Goal: Use online tool/utility: Utilize a website feature to perform a specific function

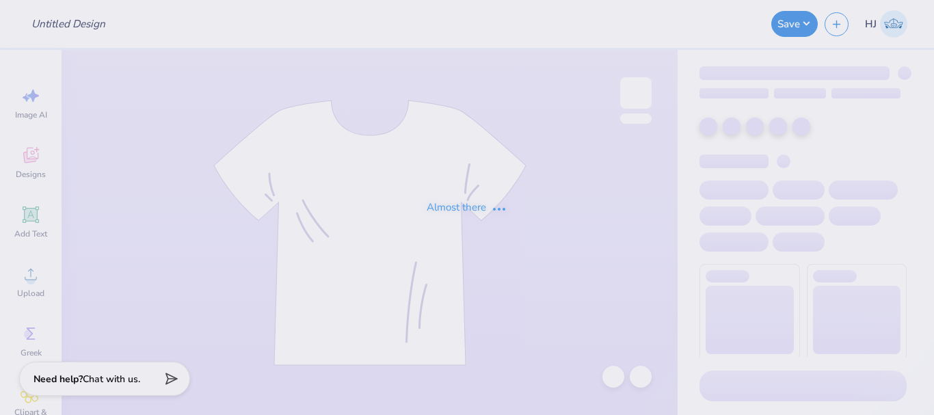
type input "Business Society"
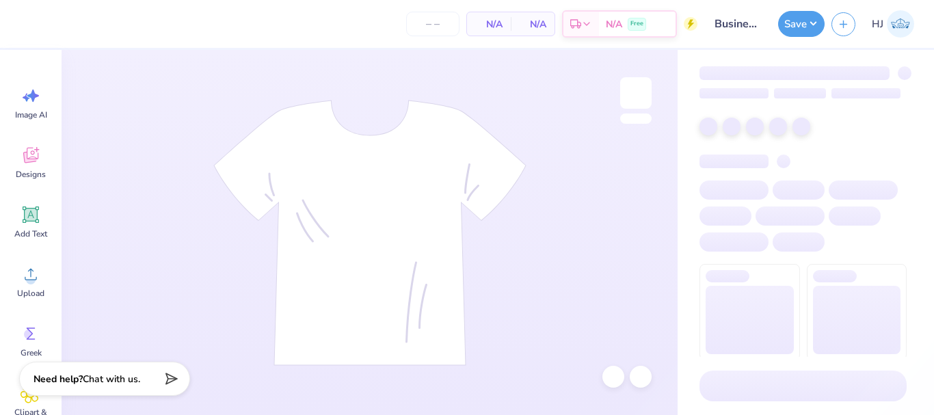
type input "36"
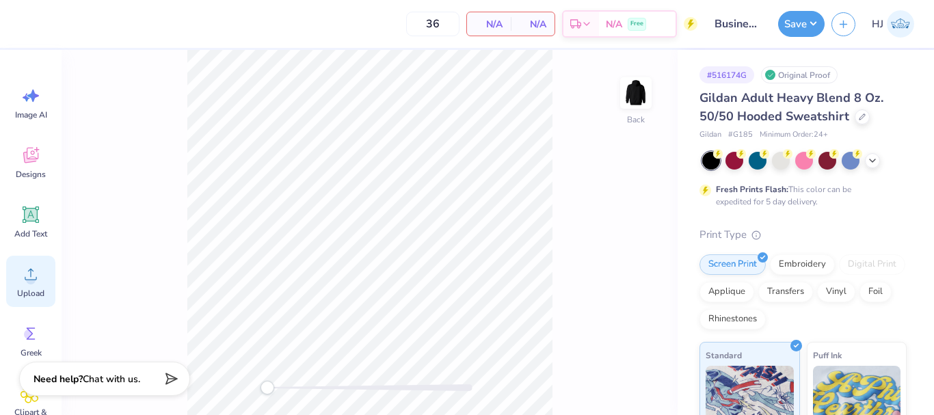
click at [28, 280] on icon at bounding box center [31, 275] width 12 height 12
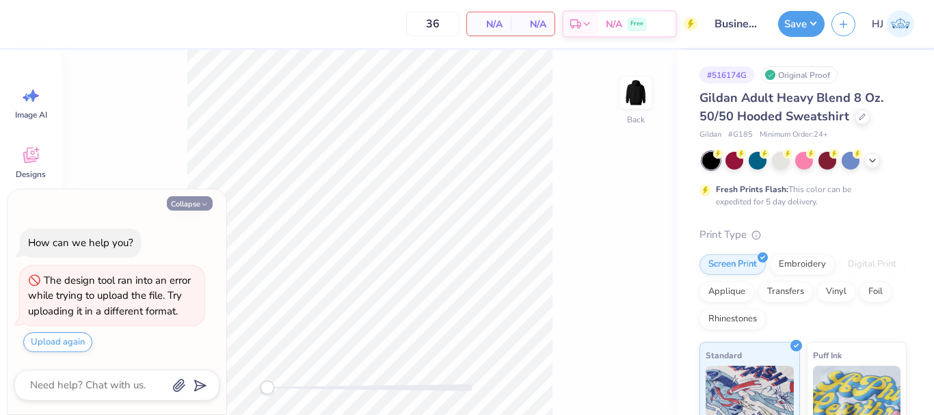
click at [206, 201] on icon "button" at bounding box center [204, 204] width 8 height 8
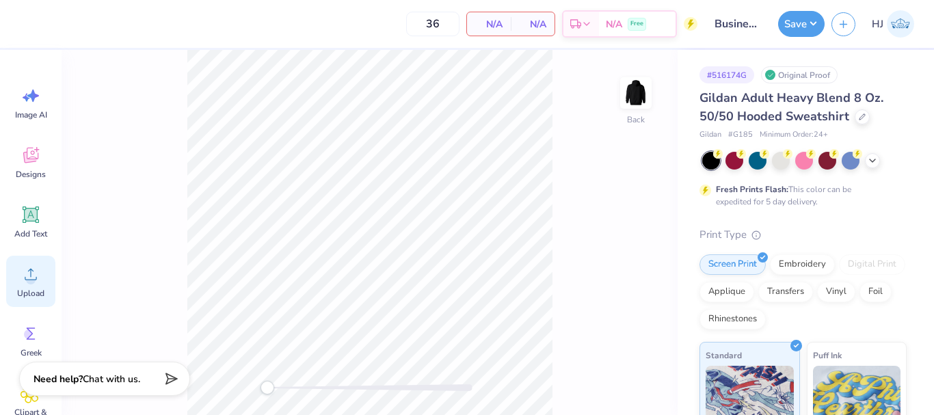
click at [34, 282] on circle at bounding box center [31, 280] width 10 height 10
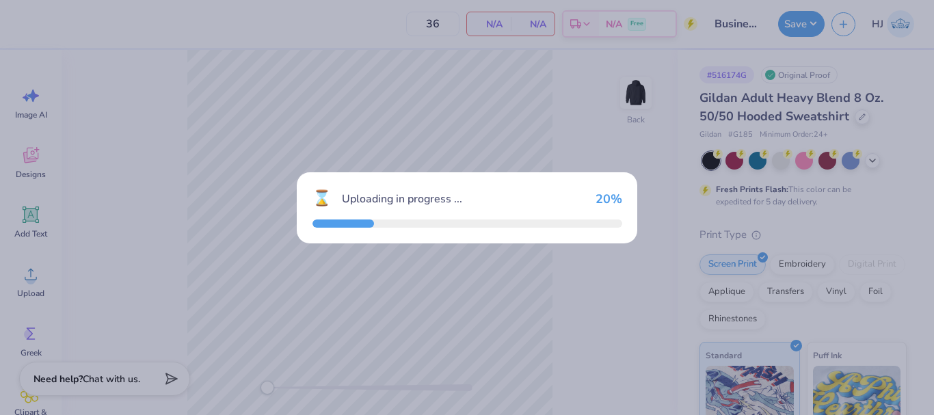
type textarea "x"
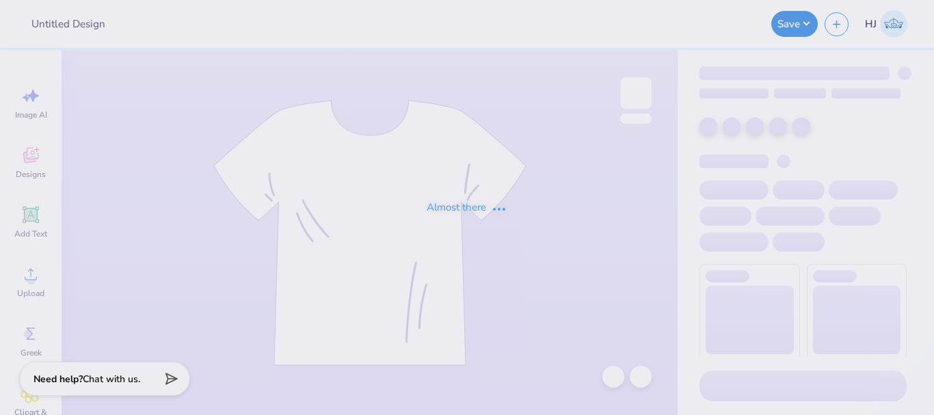
type input "Business Society"
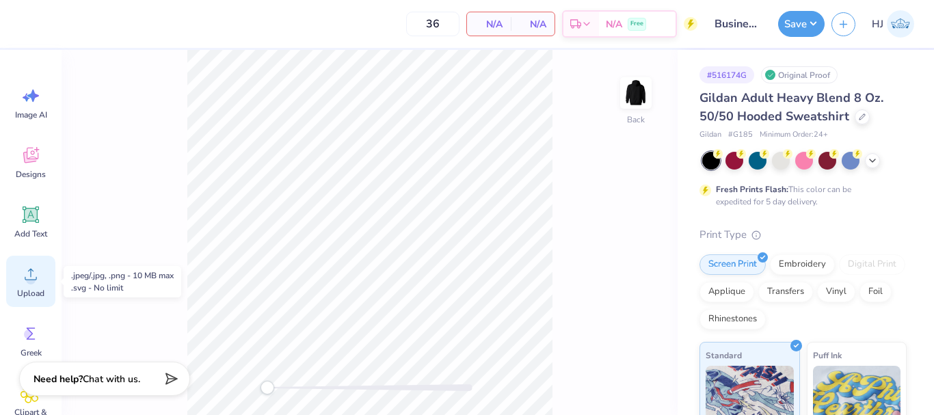
click at [22, 286] on div "Upload" at bounding box center [30, 281] width 49 height 51
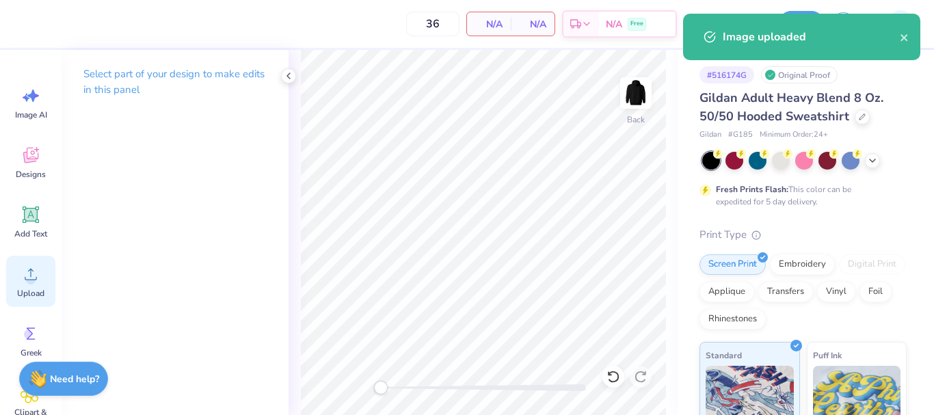
click at [30, 275] on icon at bounding box center [31, 274] width 21 height 21
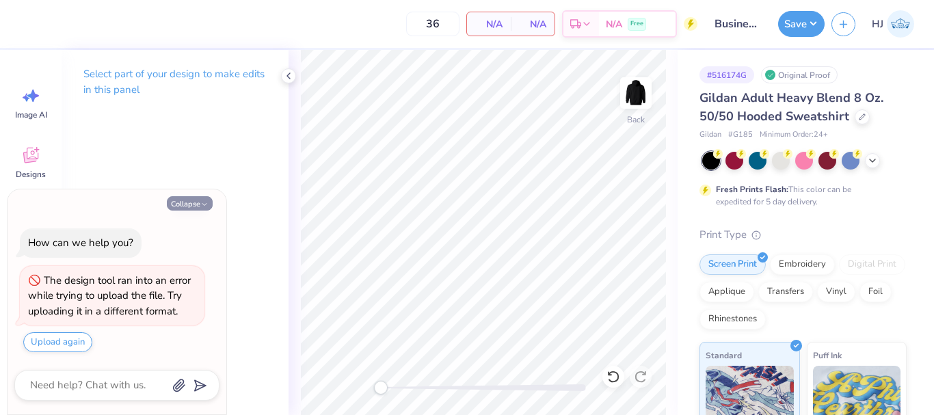
click at [188, 207] on button "Collapse" at bounding box center [190, 203] width 46 height 14
type textarea "x"
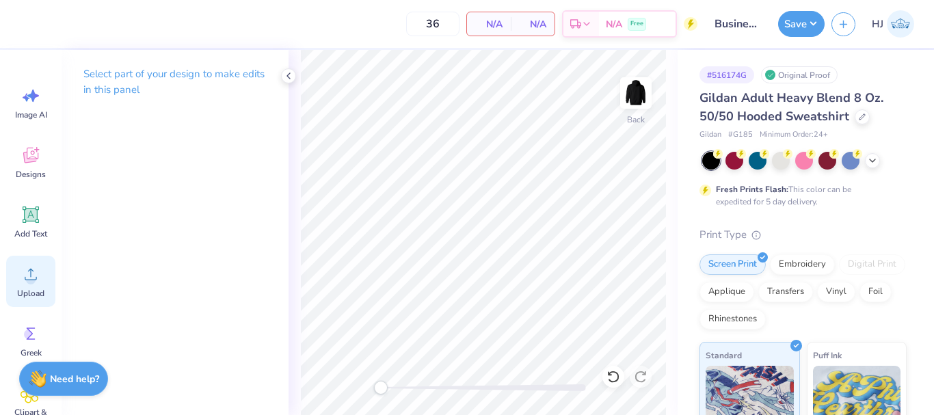
click at [30, 276] on circle at bounding box center [31, 280] width 10 height 10
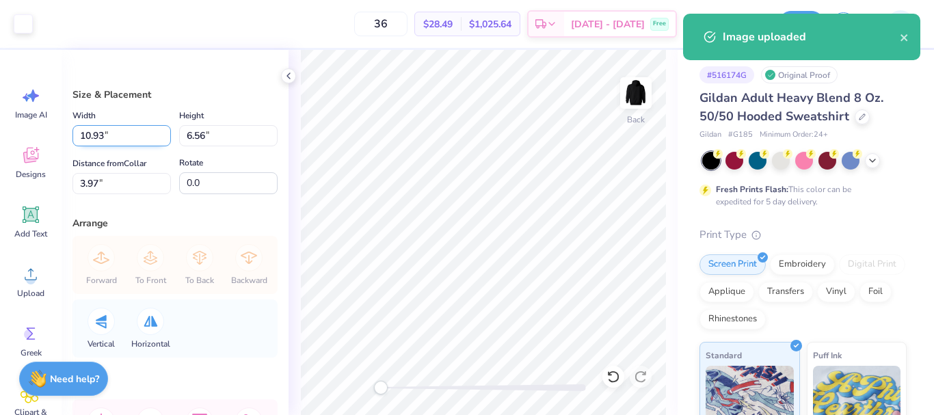
click at [104, 137] on input "10.93" at bounding box center [121, 135] width 98 height 21
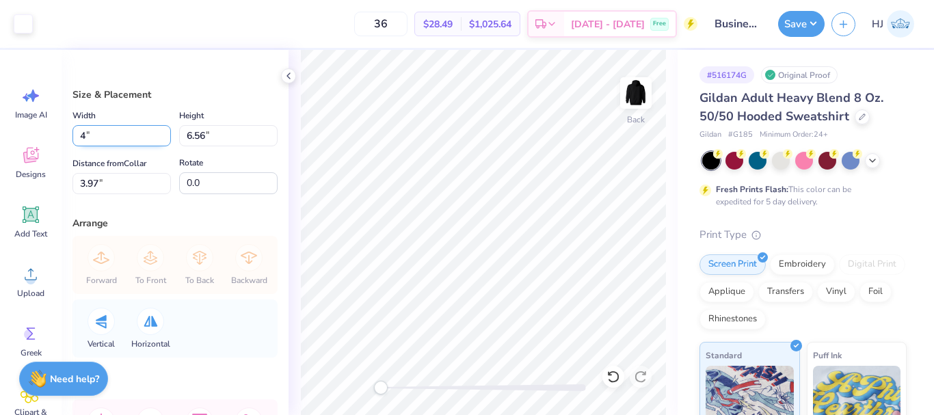
type input "4.00"
type input "2.40"
click at [127, 184] on input "6.05" at bounding box center [121, 183] width 98 height 21
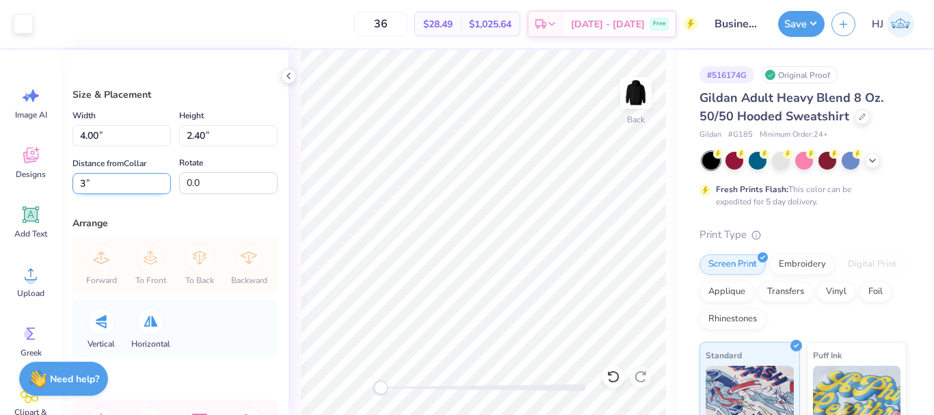
type input "3"
click at [649, 90] on img at bounding box center [635, 93] width 55 height 55
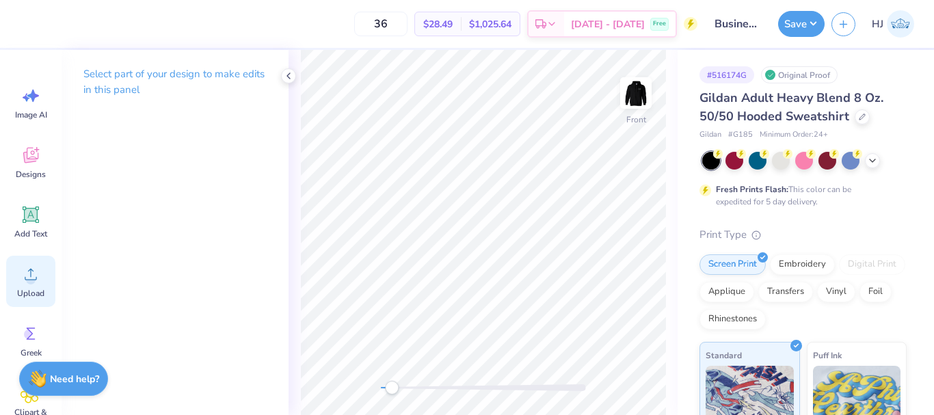
click at [23, 282] on icon at bounding box center [31, 274] width 21 height 21
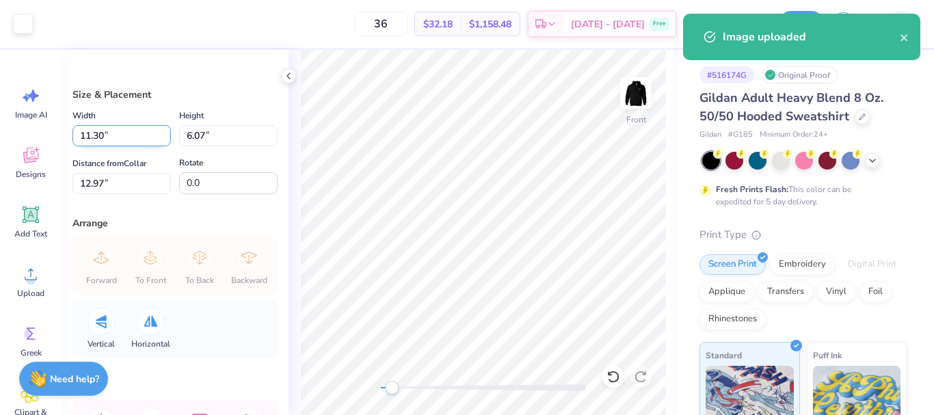
click at [127, 134] on input "11.30" at bounding box center [121, 135] width 98 height 21
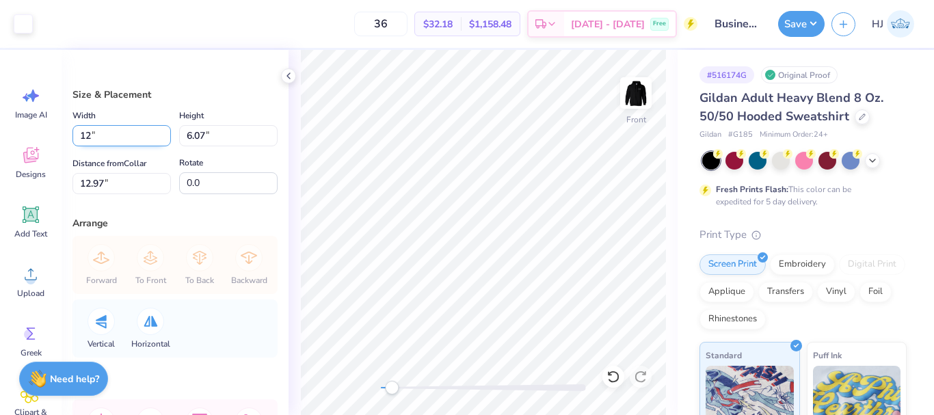
type input "1"
type input "15.00"
type input "8.06"
click at [113, 178] on input "11.97" at bounding box center [121, 183] width 98 height 21
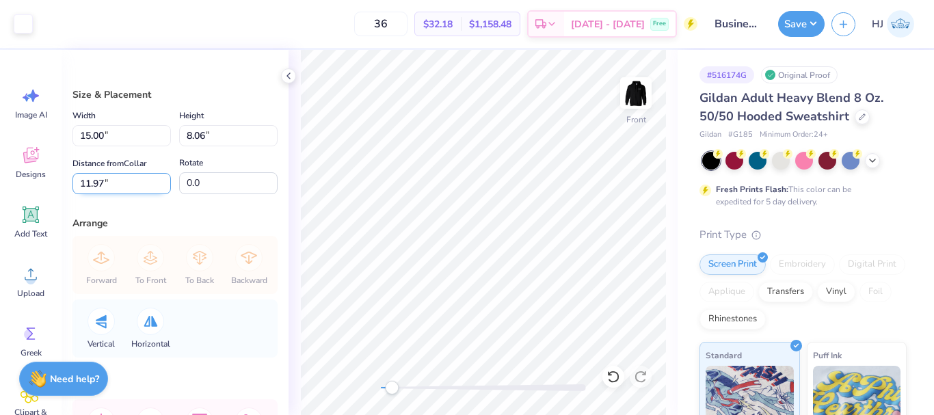
click at [113, 178] on input "11.97" at bounding box center [121, 183] width 98 height 21
type input "6"
click at [809, 30] on button "Save" at bounding box center [801, 22] width 46 height 26
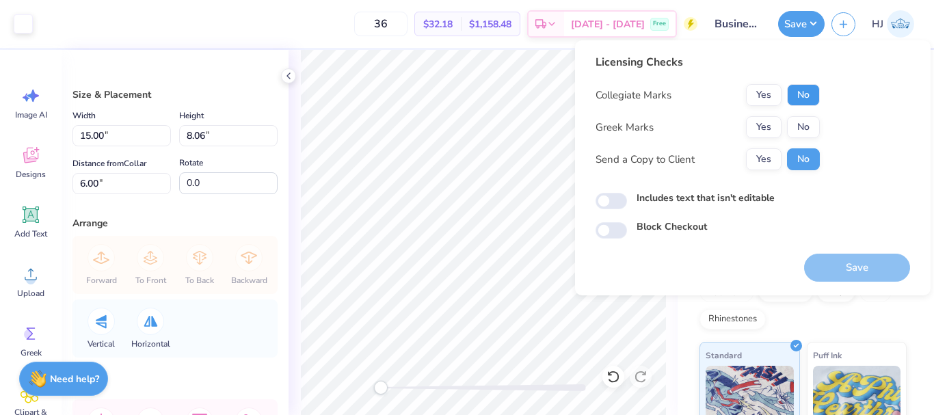
click at [807, 96] on button "No" at bounding box center [803, 95] width 33 height 22
click at [802, 118] on button "No" at bounding box center [803, 127] width 33 height 22
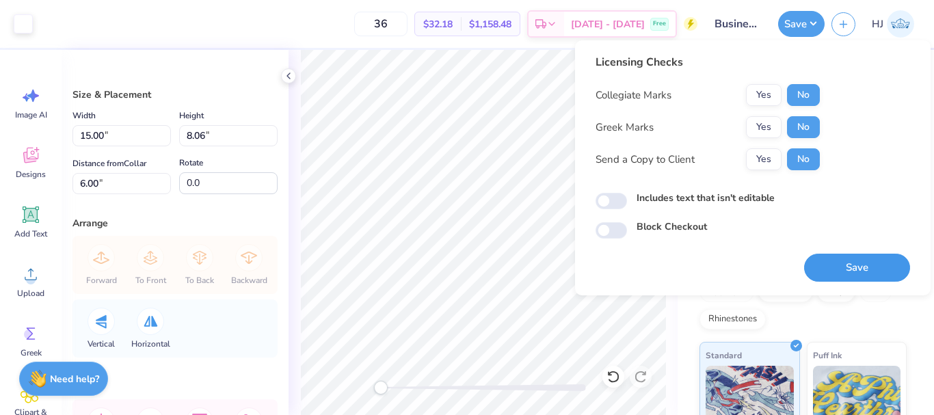
click at [862, 258] on button "Save" at bounding box center [857, 268] width 106 height 28
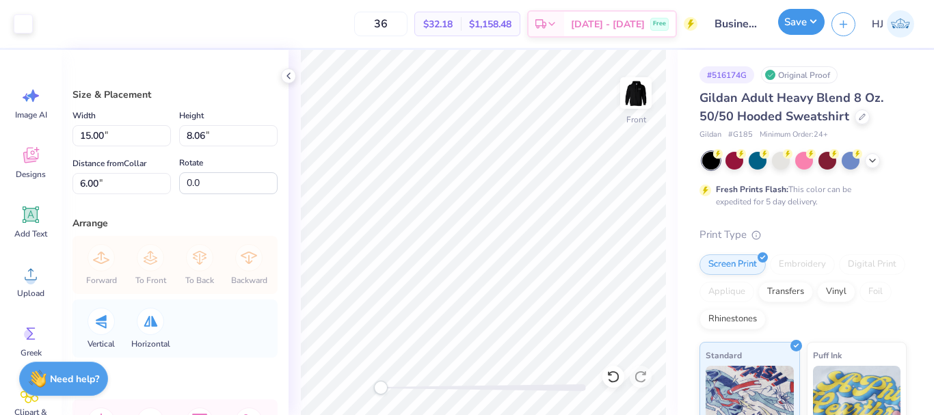
click at [809, 16] on button "Save" at bounding box center [801, 22] width 46 height 26
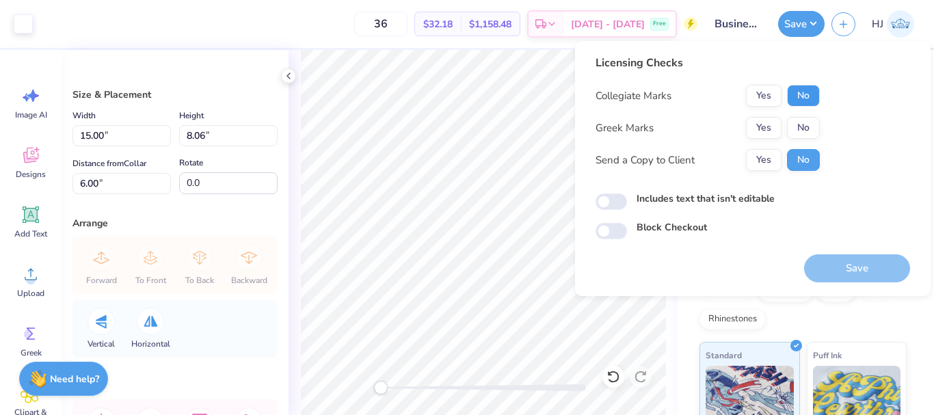
click at [809, 104] on button "No" at bounding box center [803, 96] width 33 height 22
click at [803, 124] on button "No" at bounding box center [803, 128] width 33 height 22
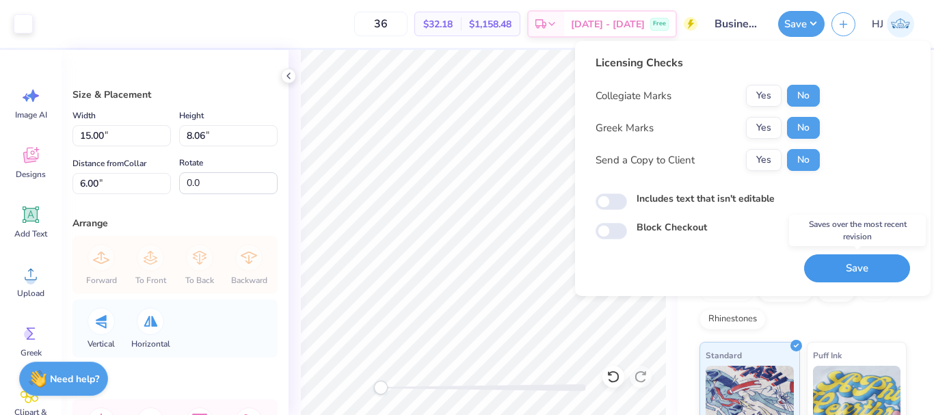
click at [849, 271] on button "Save" at bounding box center [857, 268] width 106 height 28
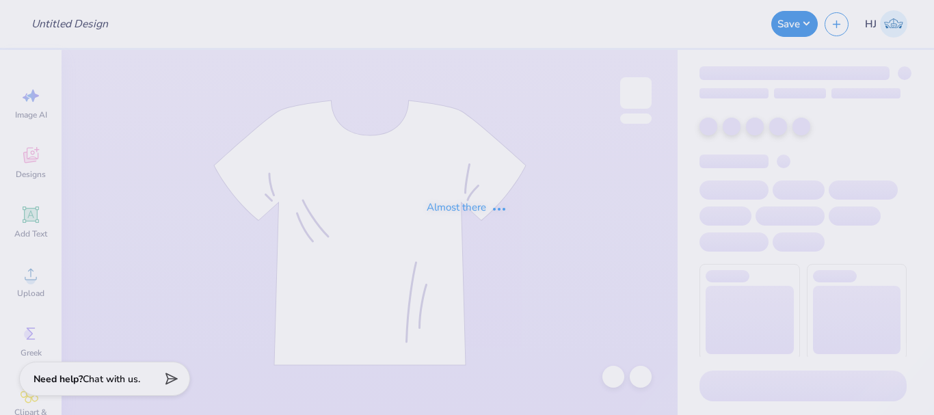
type input "Business Society"
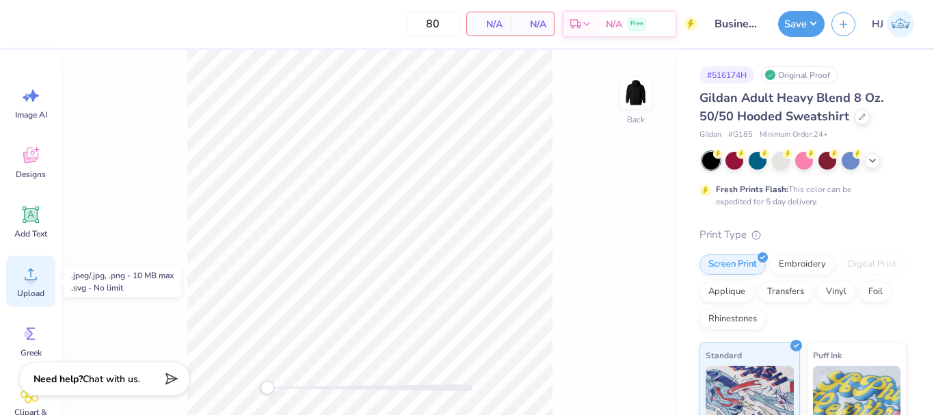
click at [36, 266] on icon at bounding box center [31, 274] width 21 height 21
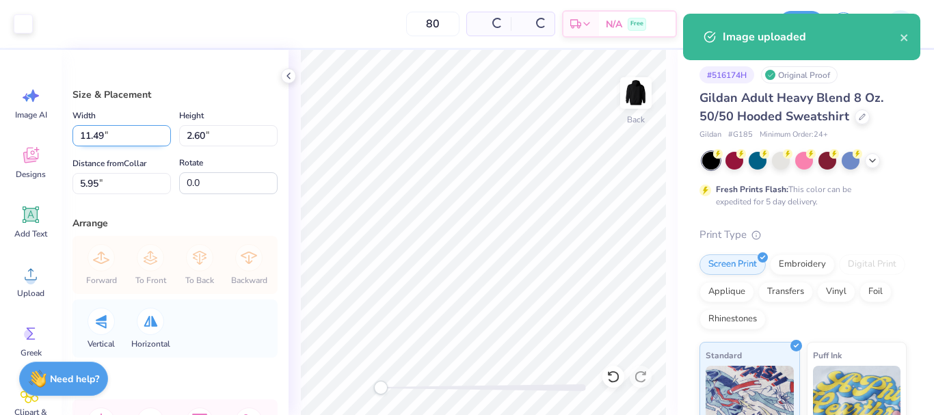
click at [107, 128] on input "11.49" at bounding box center [121, 135] width 98 height 21
type input "6.00"
type input "1.36"
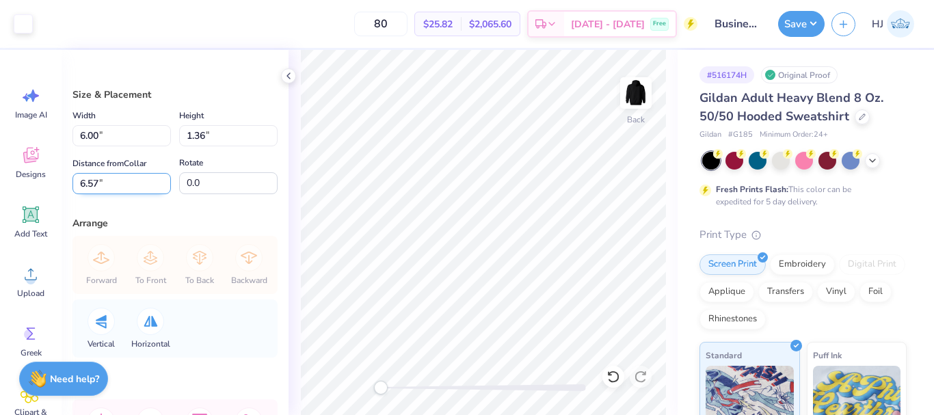
click at [102, 184] on input "6.57" at bounding box center [121, 183] width 98 height 21
type input "3"
click at [636, 98] on img at bounding box center [635, 93] width 55 height 55
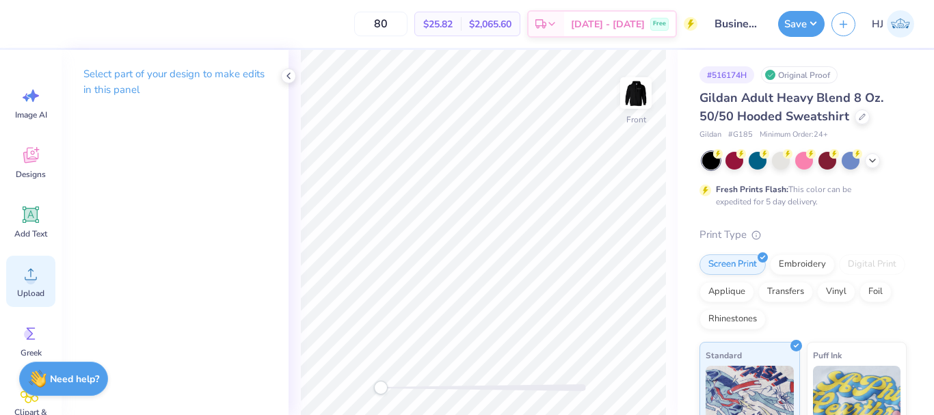
click at [30, 276] on circle at bounding box center [31, 280] width 10 height 10
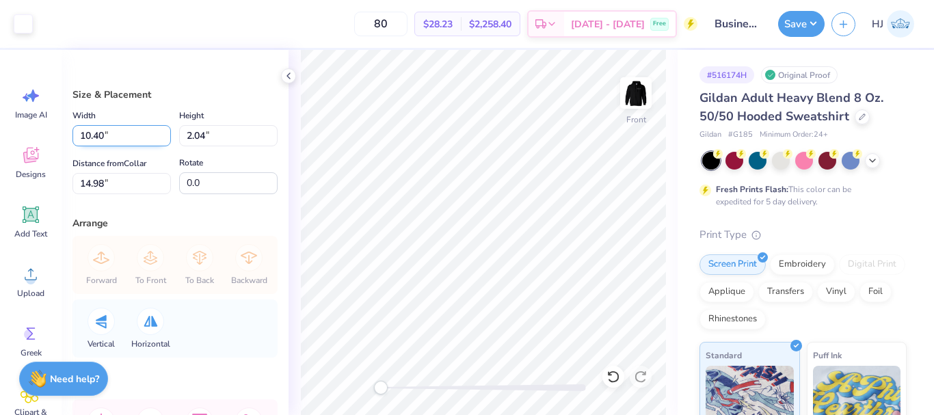
click at [124, 135] on input "10.40" at bounding box center [121, 135] width 98 height 21
type input "15.00"
type input "2.95"
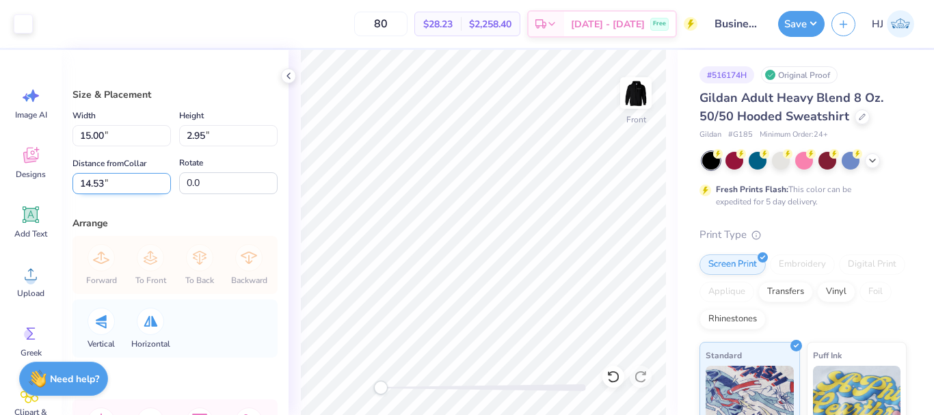
click at [111, 178] on input "14.53" at bounding box center [121, 183] width 98 height 21
type input "6"
click at [115, 180] on input "6.00" at bounding box center [121, 183] width 98 height 21
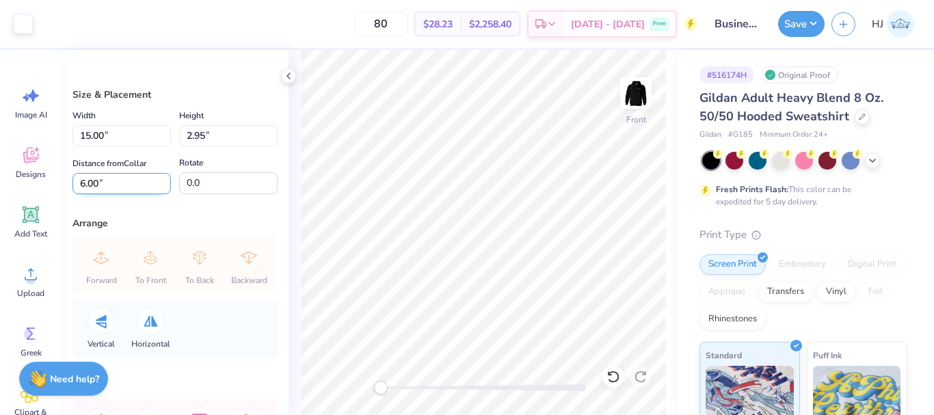
click at [115, 180] on input "6.00" at bounding box center [121, 183] width 98 height 21
type input "9"
click at [817, 20] on button "Save" at bounding box center [801, 22] width 46 height 26
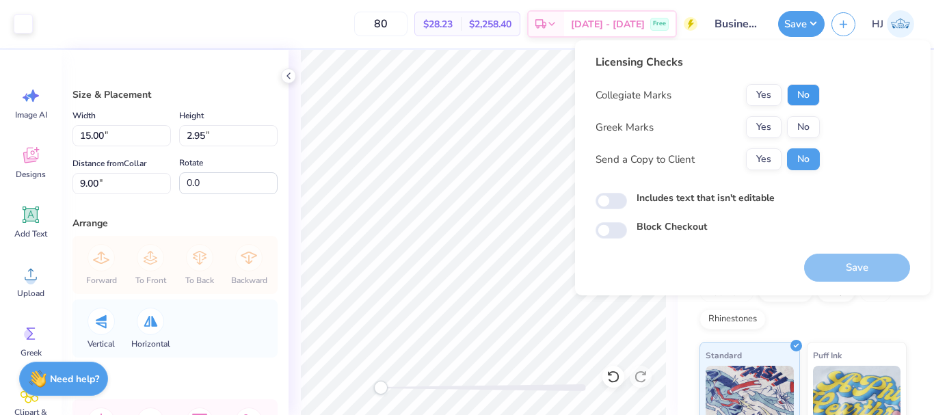
click at [804, 94] on button "No" at bounding box center [803, 95] width 33 height 22
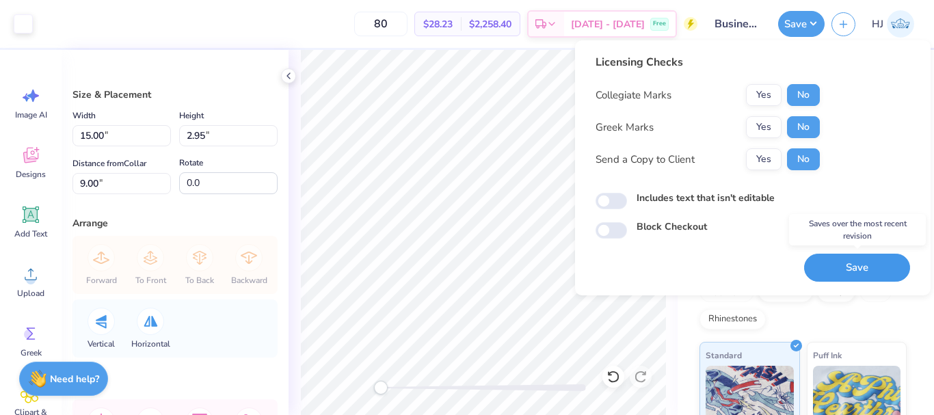
click at [854, 268] on button "Save" at bounding box center [857, 268] width 106 height 28
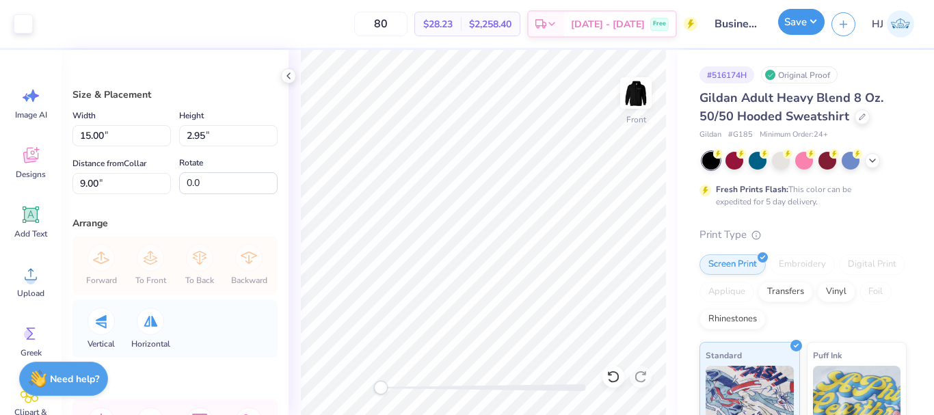
click at [809, 20] on button "Save" at bounding box center [801, 22] width 46 height 26
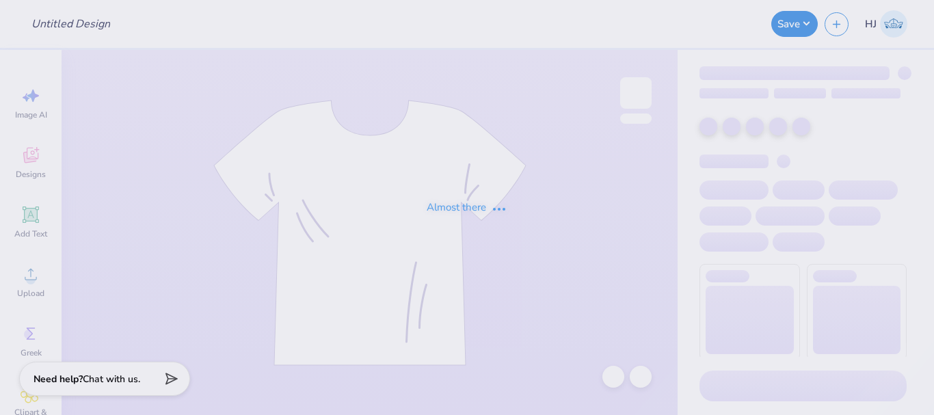
type input "Business Society"
